Goal: Task Accomplishment & Management: Manage account settings

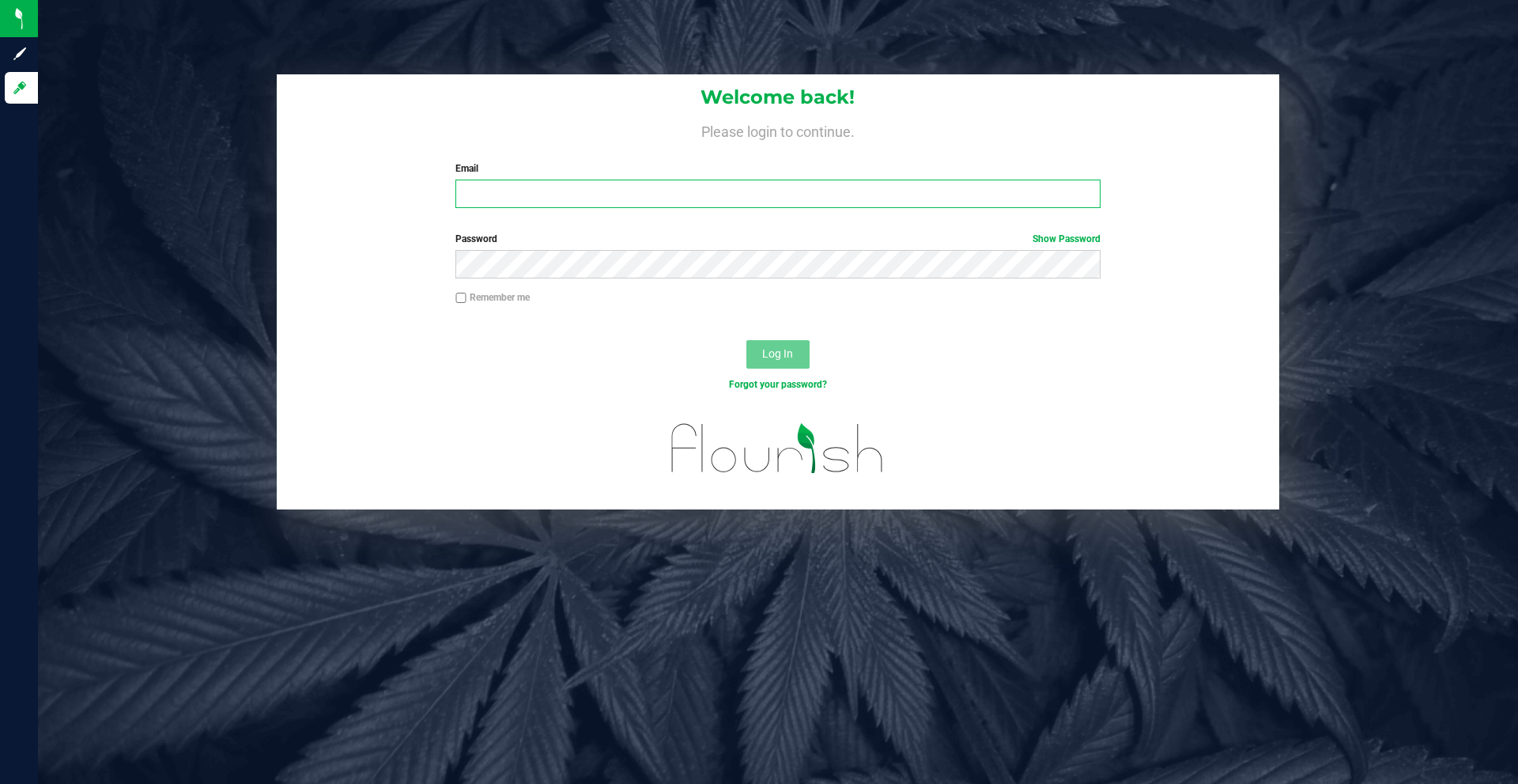
click at [652, 190] on input "Email" at bounding box center [778, 193] width 644 height 28
type input "[EMAIL_ADDRESS][DOMAIN_NAME]"
click at [747, 340] on button "Log In" at bounding box center [778, 354] width 63 height 28
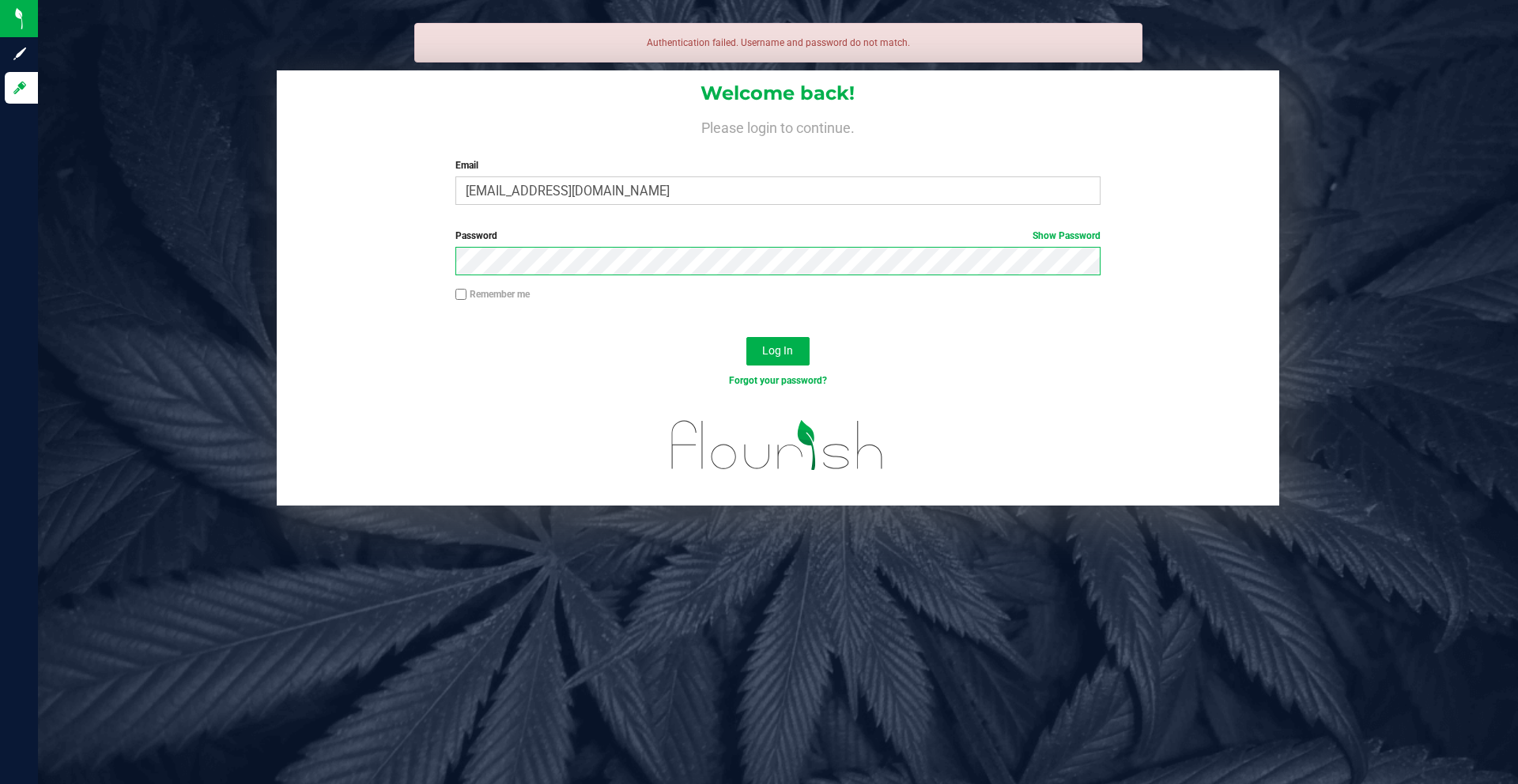
click at [747, 337] on button "Log In" at bounding box center [778, 350] width 63 height 28
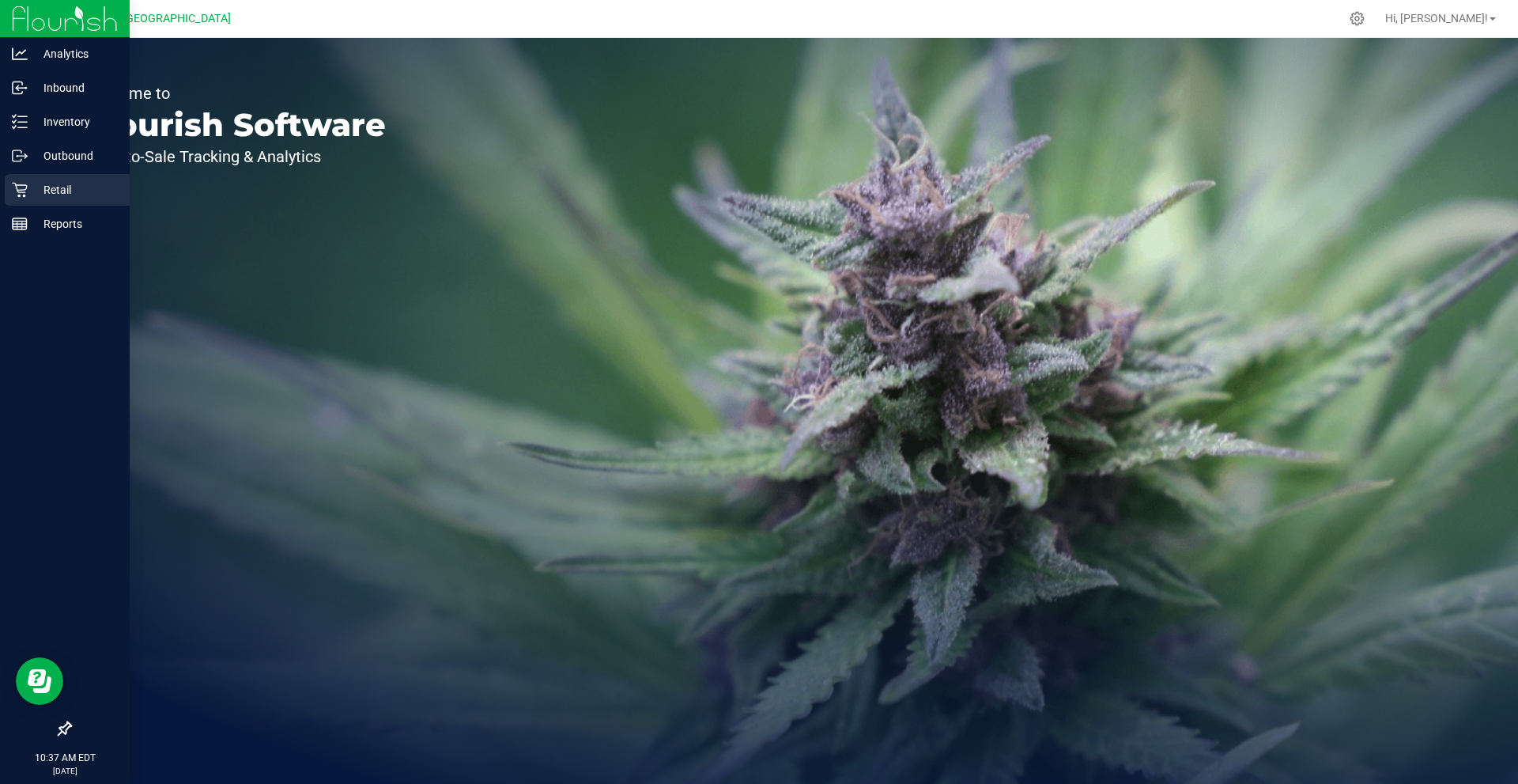
click at [52, 187] on p "Retail" at bounding box center [75, 190] width 95 height 19
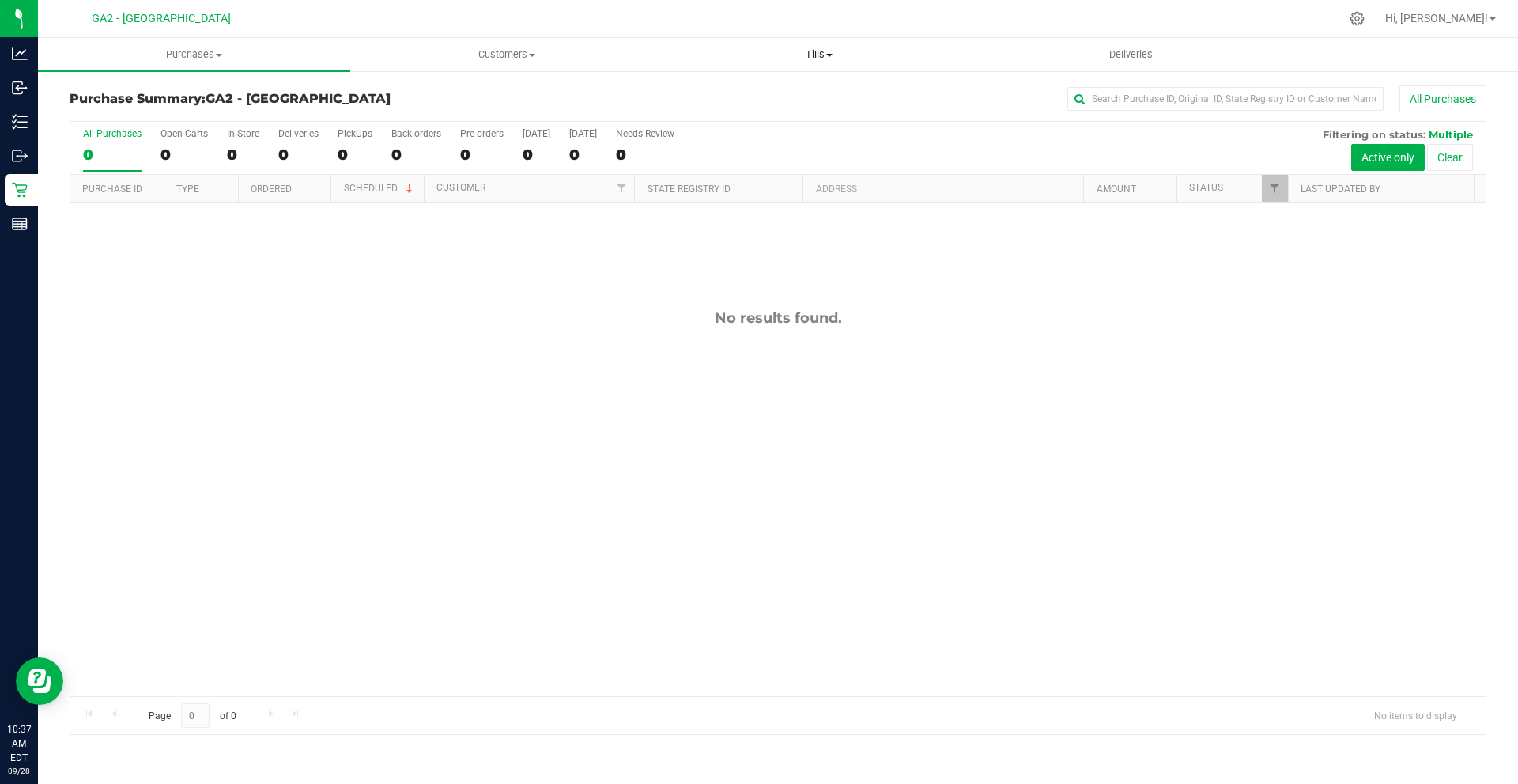
click at [823, 64] on uib-tab-heading "Tills Manage tills Reconcile e-payments" at bounding box center [819, 54] width 311 height 31
click at [769, 89] on li "Manage tills" at bounding box center [819, 96] width 312 height 19
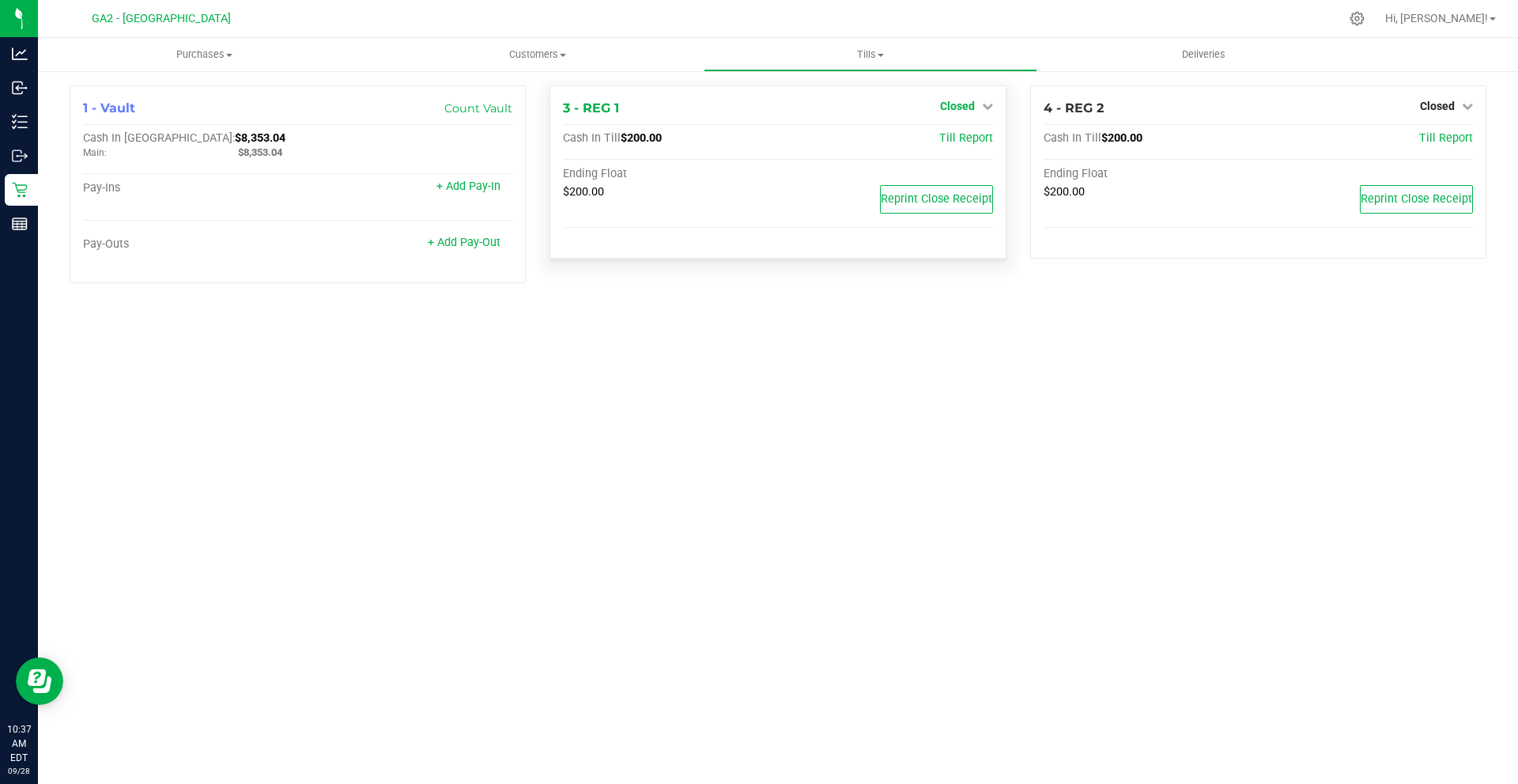
click at [977, 110] on link "Closed" at bounding box center [967, 106] width 53 height 13
click at [973, 140] on link "Open Till" at bounding box center [958, 140] width 42 height 13
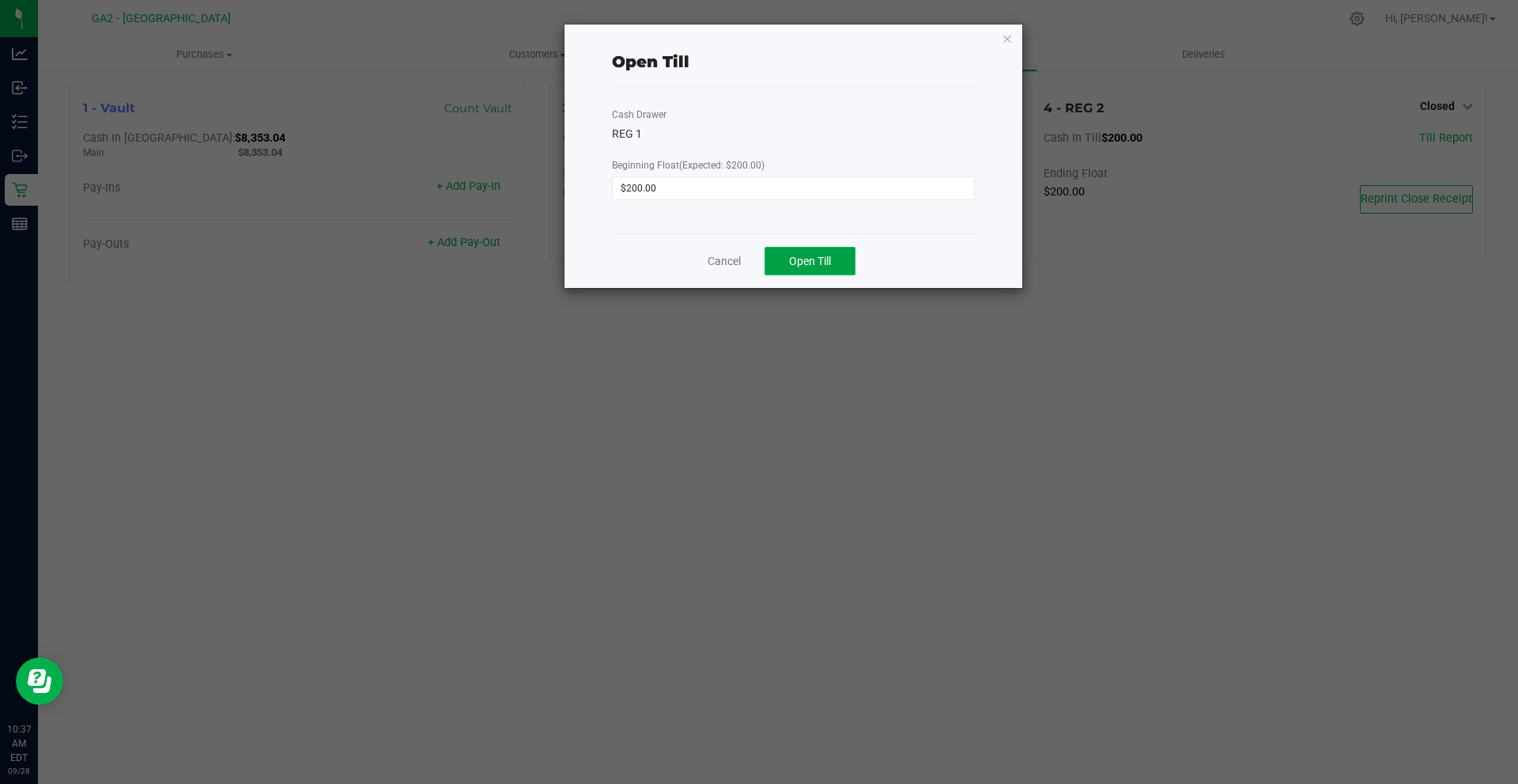
click at [839, 270] on button "Open Till" at bounding box center [810, 261] width 91 height 28
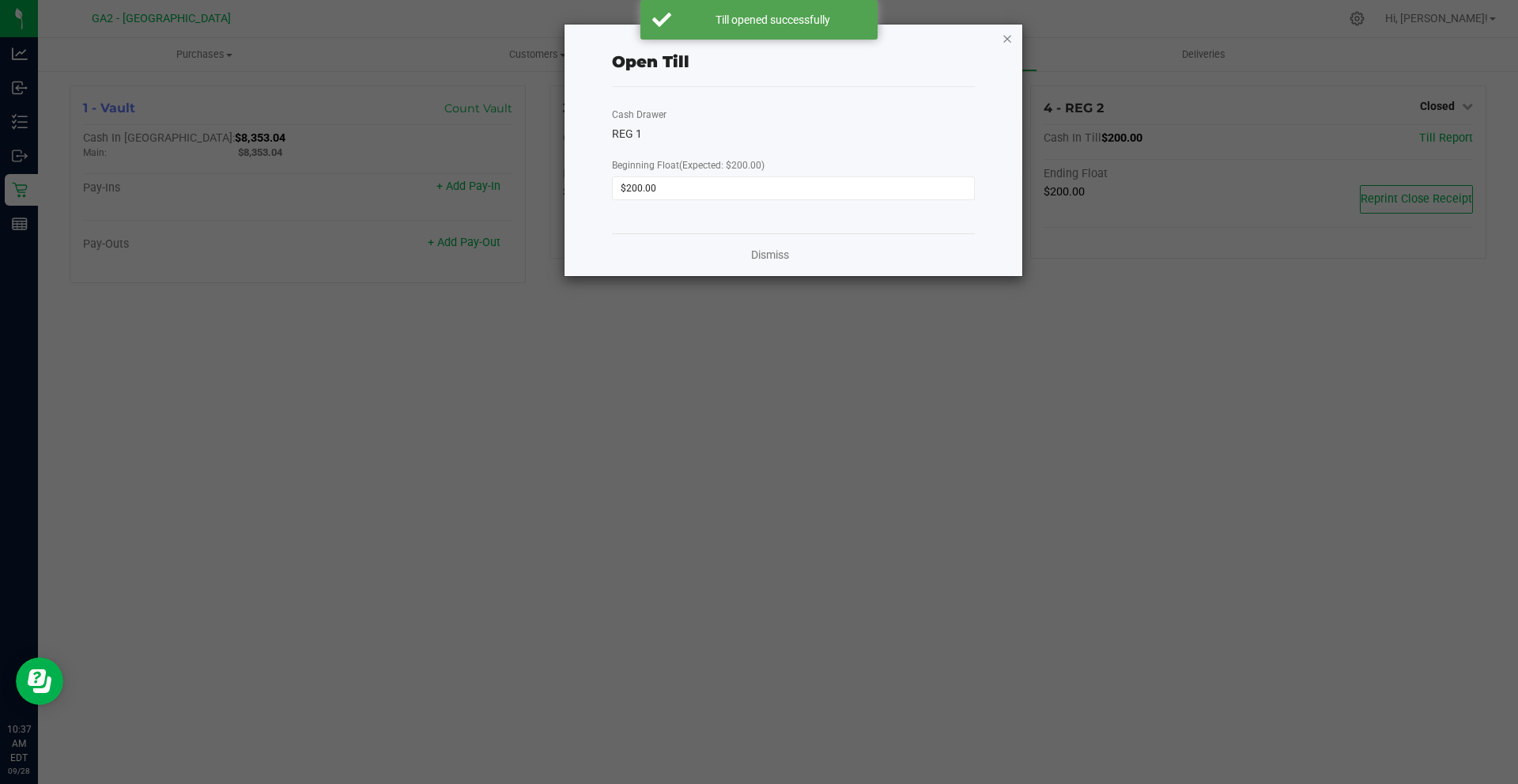
click at [1012, 45] on icon "button" at bounding box center [1008, 38] width 11 height 19
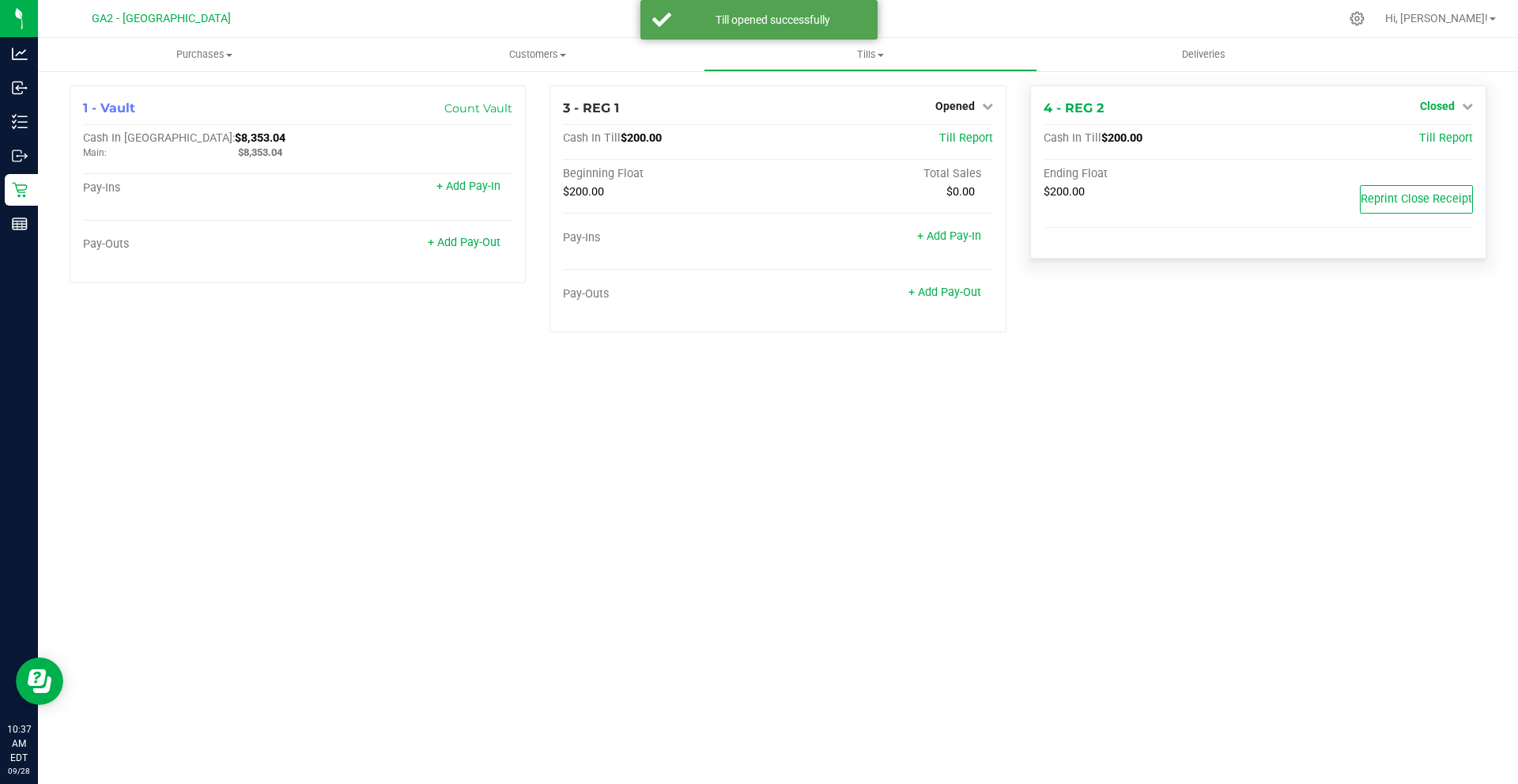
click at [1465, 99] on link "Closed" at bounding box center [1447, 106] width 53 height 13
click at [1429, 137] on link "Open Till" at bounding box center [1437, 140] width 42 height 13
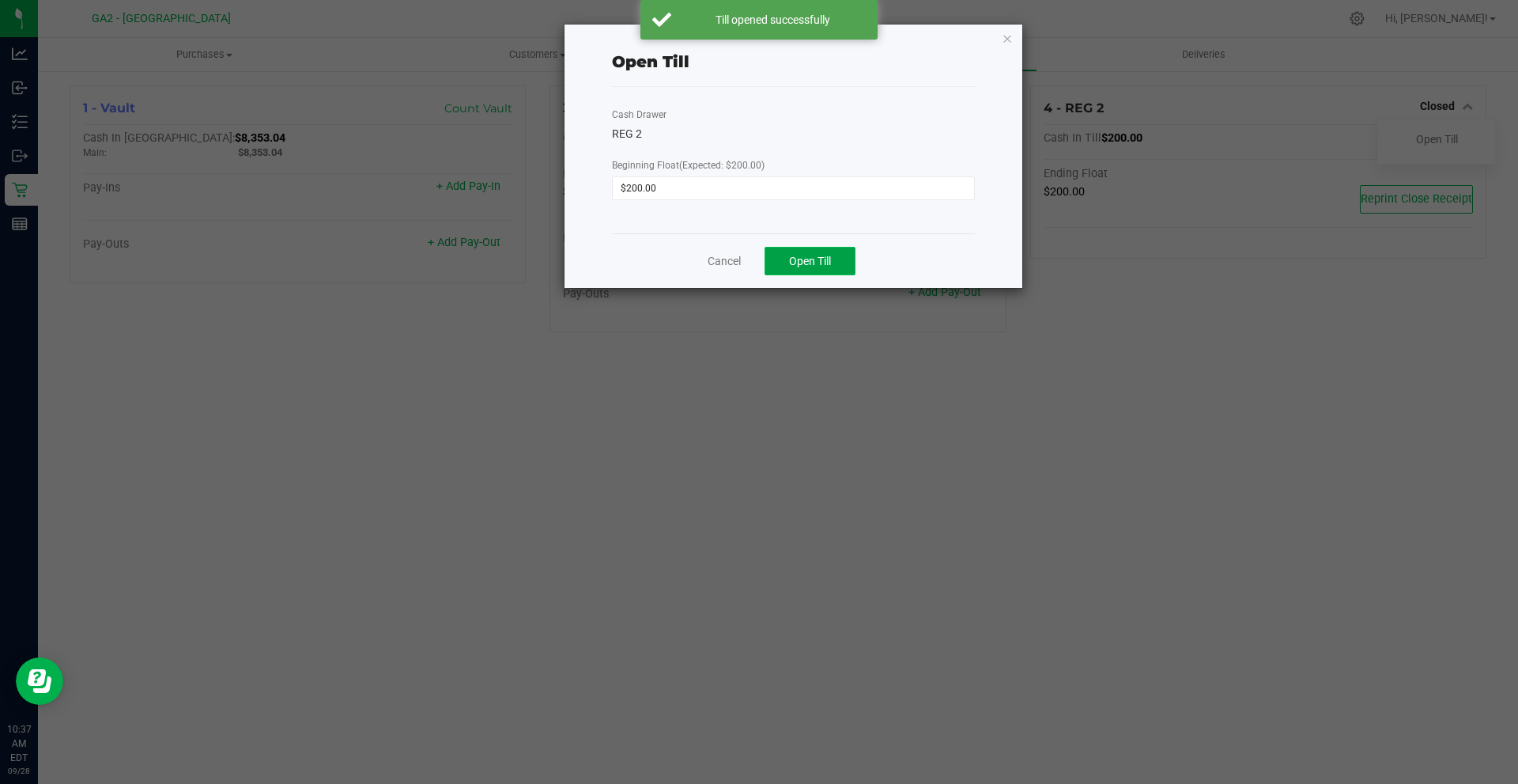
click at [853, 262] on button "Open Till" at bounding box center [810, 261] width 91 height 28
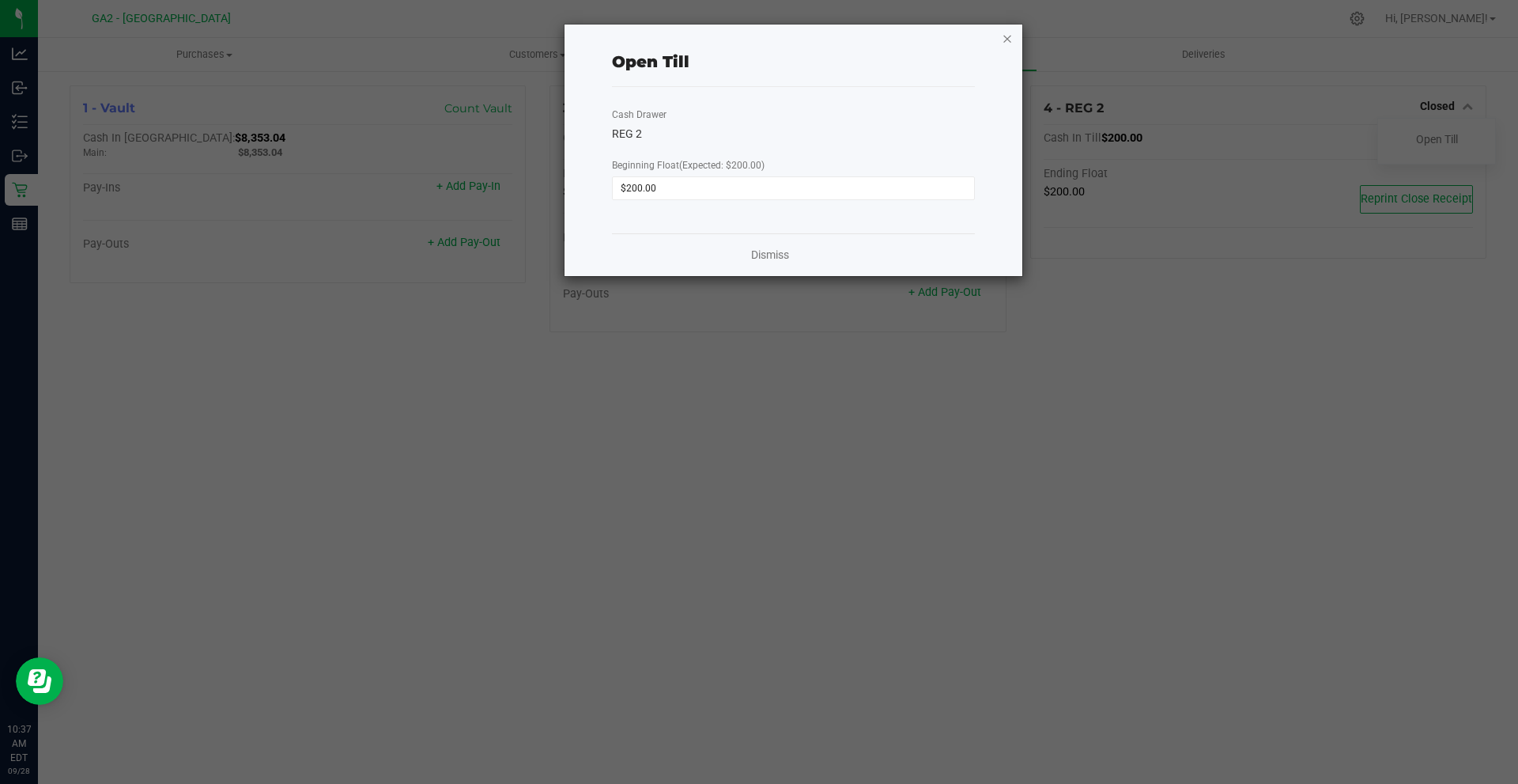
click at [1009, 36] on icon "button" at bounding box center [1008, 38] width 11 height 19
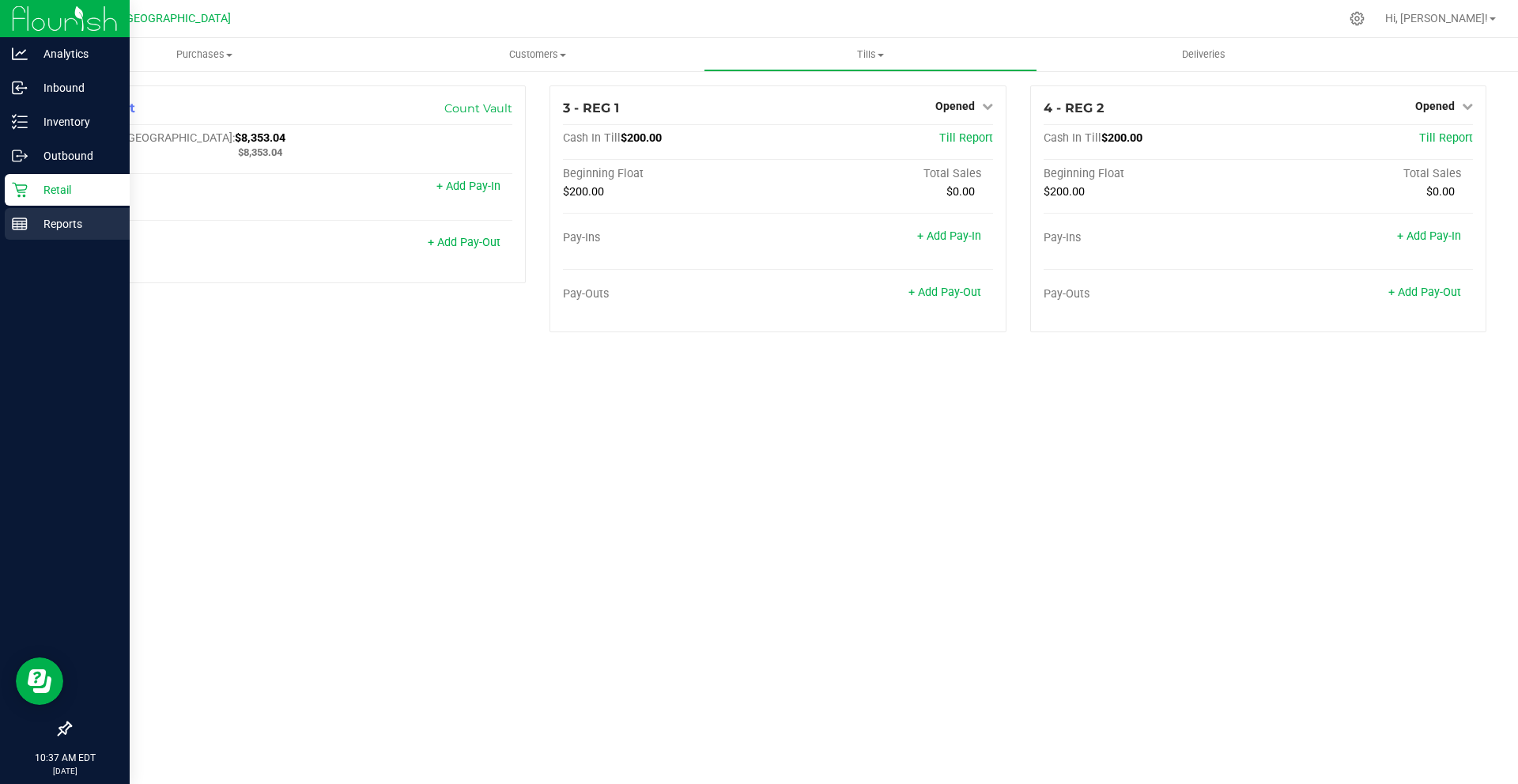
click at [31, 215] on p "Reports" at bounding box center [75, 224] width 95 height 19
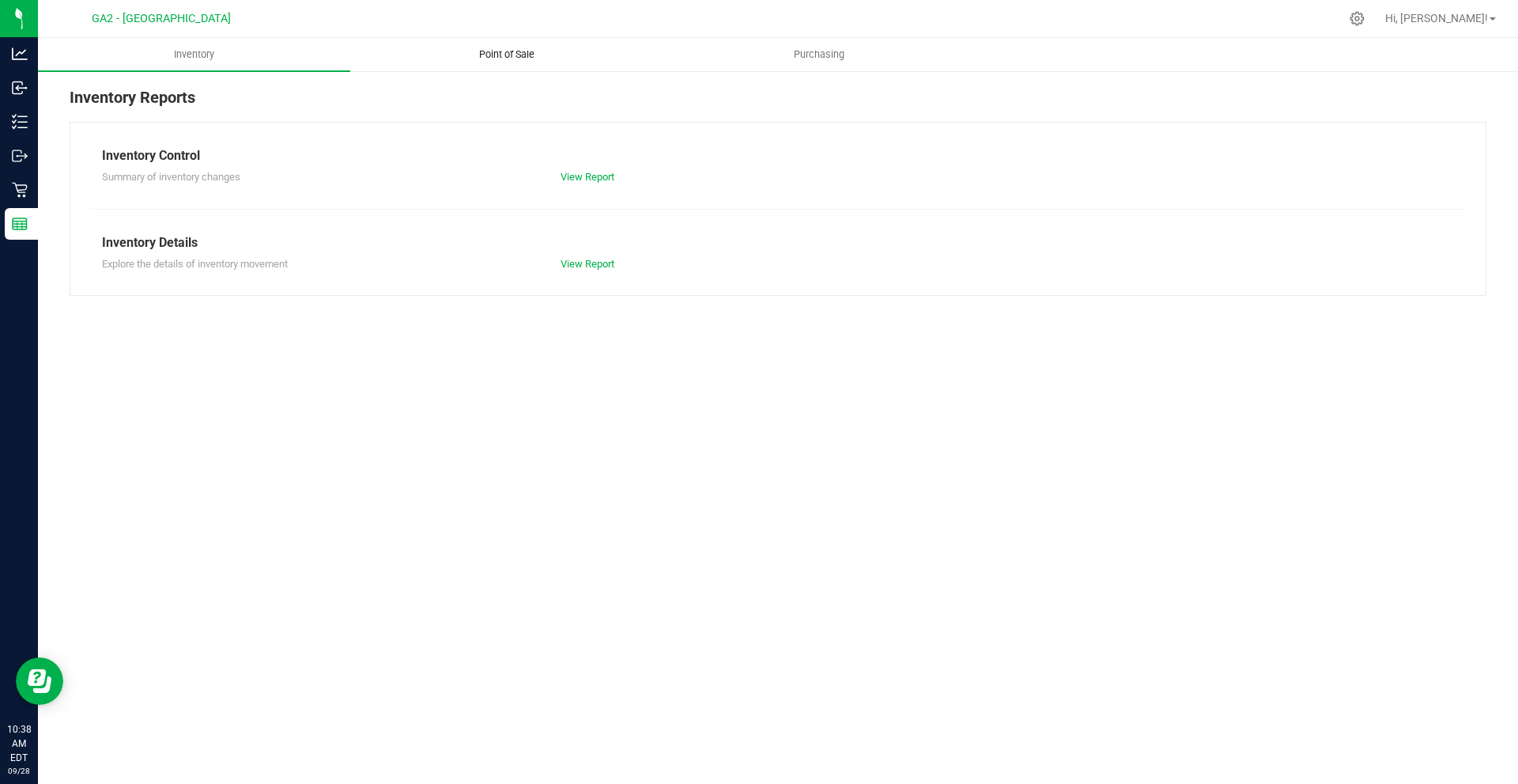
click at [511, 52] on span "Point of Sale" at bounding box center [506, 55] width 98 height 15
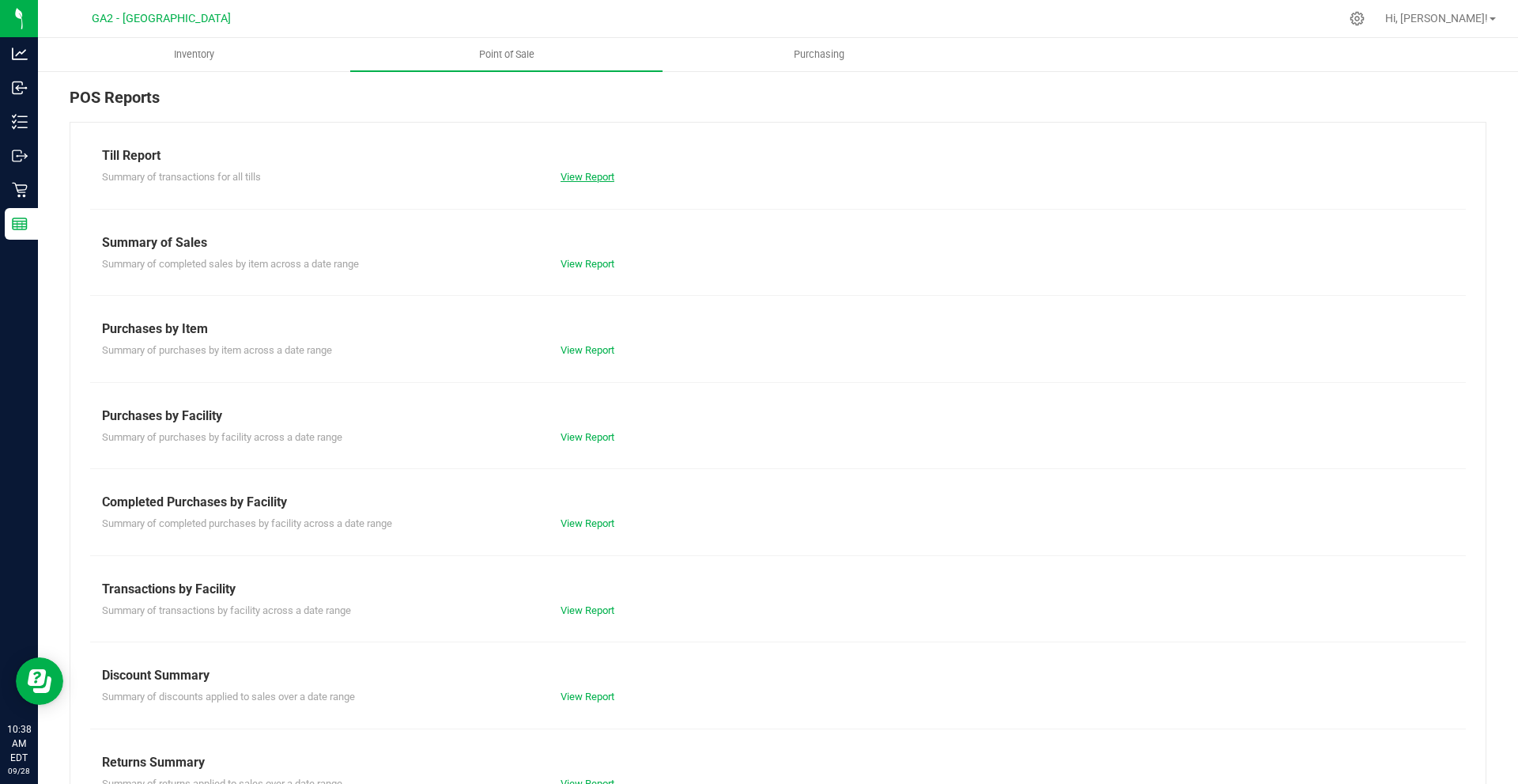
click at [586, 174] on link "View Report" at bounding box center [587, 177] width 54 height 12
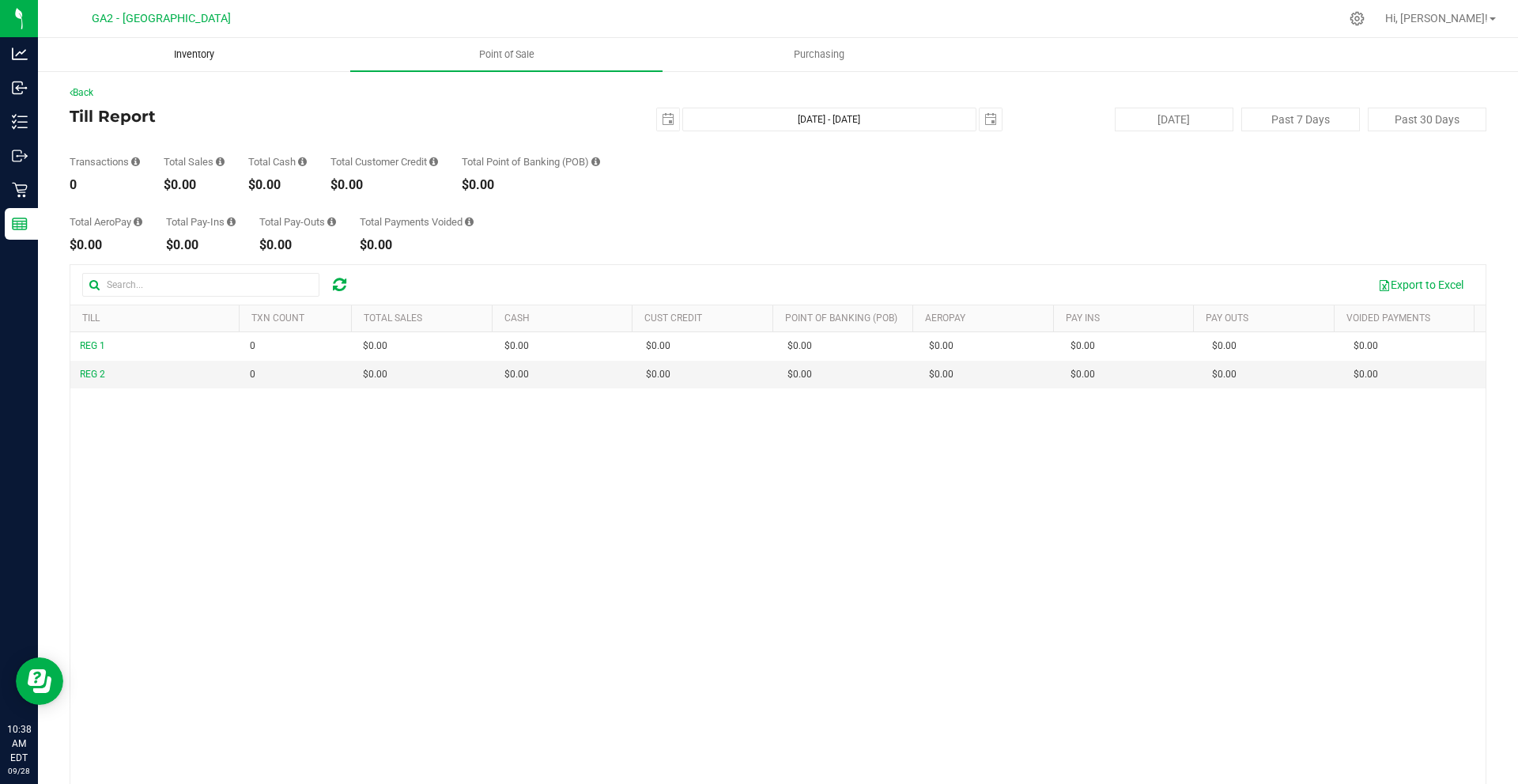
click at [213, 60] on span "Inventory" at bounding box center [194, 55] width 83 height 15
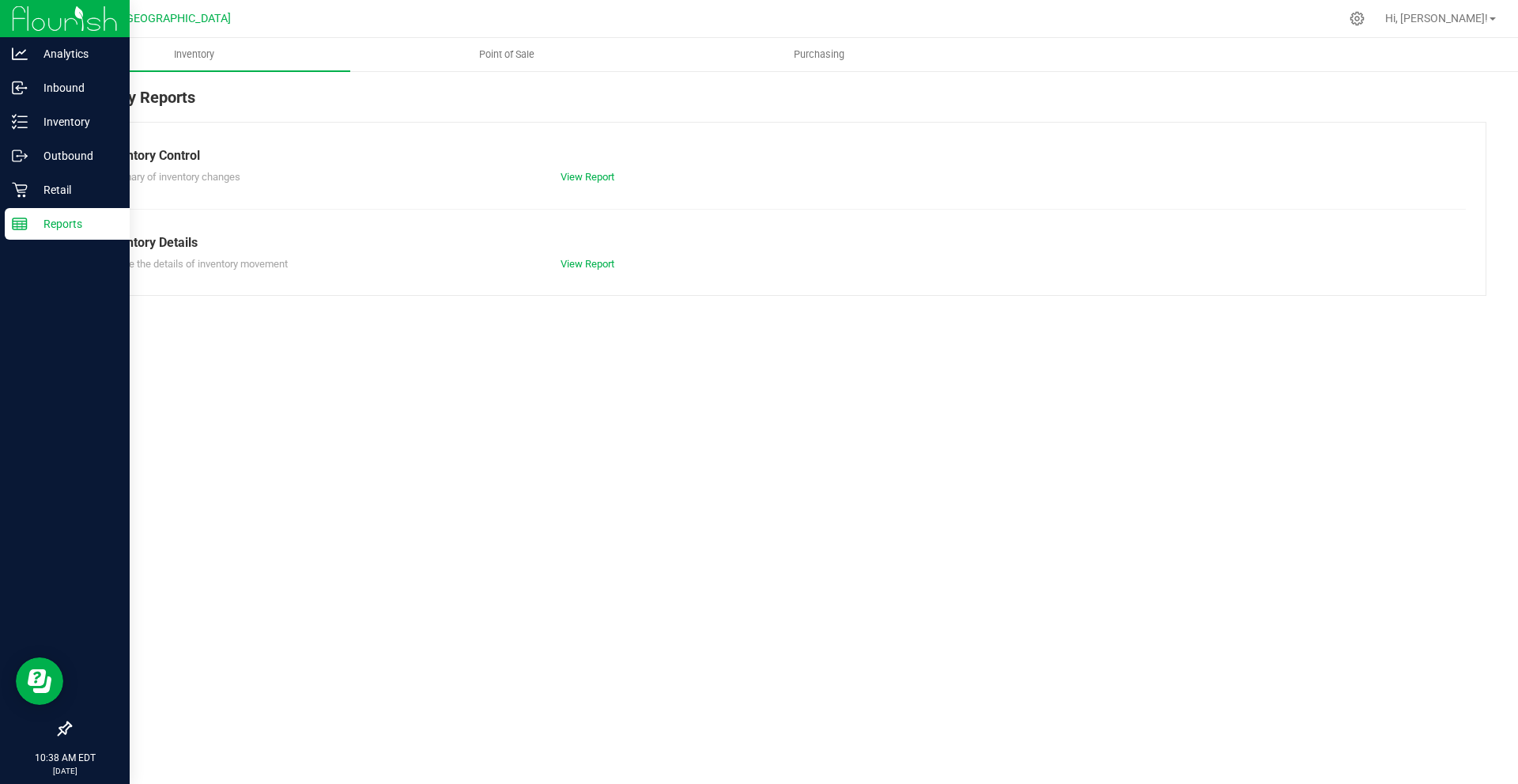
click at [40, 216] on p "Reports" at bounding box center [75, 224] width 95 height 19
